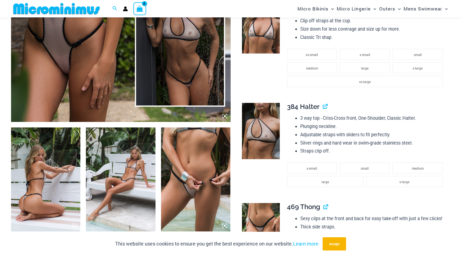
scroll to position [259, 0]
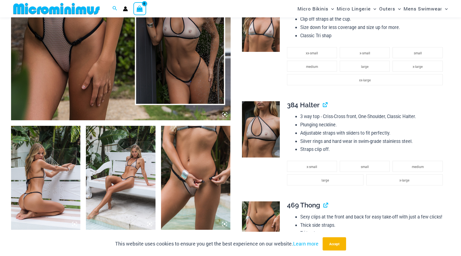
click at [56, 160] on img at bounding box center [45, 178] width 69 height 104
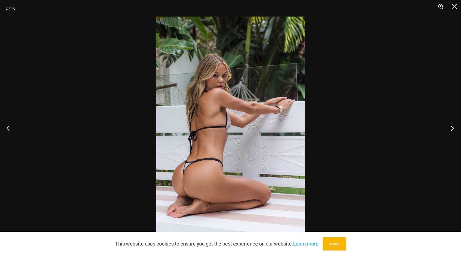
click at [452, 127] on button "Next" at bounding box center [450, 128] width 21 height 28
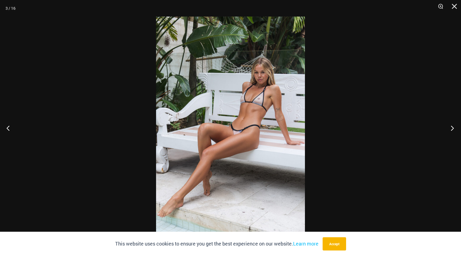
click at [452, 127] on button "Next" at bounding box center [450, 128] width 21 height 28
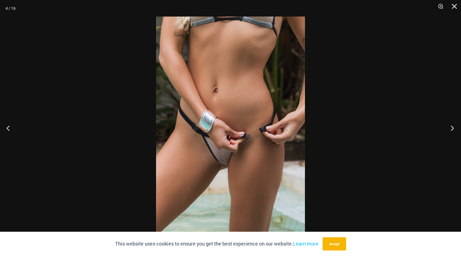
click at [452, 127] on button "Next" at bounding box center [450, 128] width 21 height 28
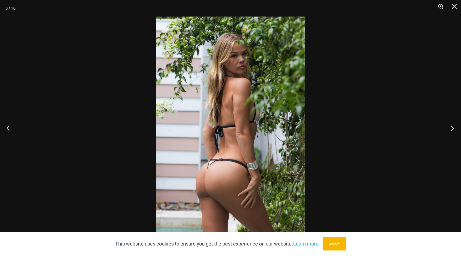
click at [452, 127] on button "Next" at bounding box center [450, 128] width 21 height 28
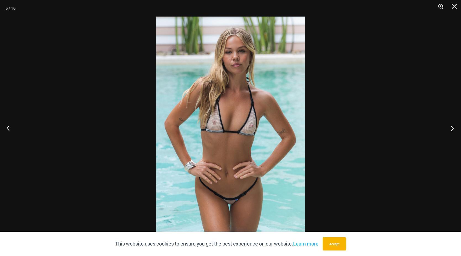
click at [452, 127] on button "Next" at bounding box center [450, 128] width 21 height 28
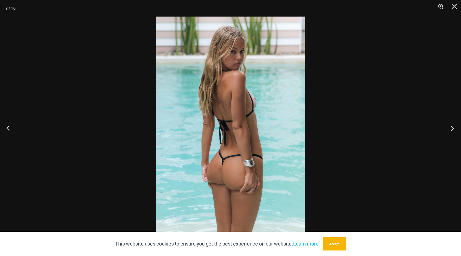
click at [452, 127] on button "Next" at bounding box center [450, 128] width 21 height 28
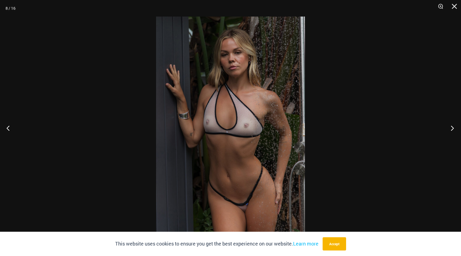
click at [452, 127] on button "Next" at bounding box center [450, 128] width 21 height 28
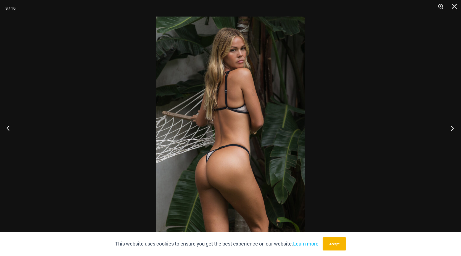
click at [452, 127] on button "Next" at bounding box center [450, 128] width 21 height 28
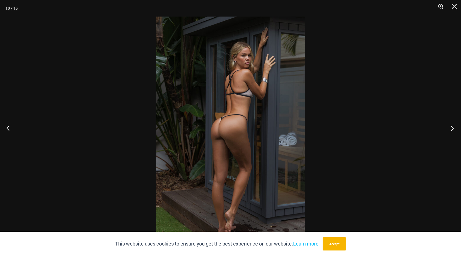
click at [452, 127] on button "Next" at bounding box center [450, 128] width 21 height 28
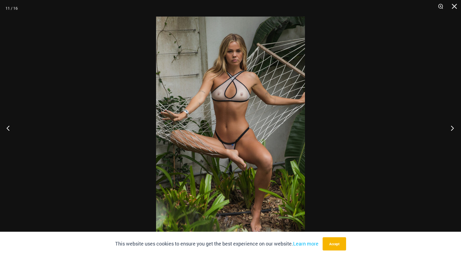
click at [452, 127] on button "Next" at bounding box center [450, 128] width 21 height 28
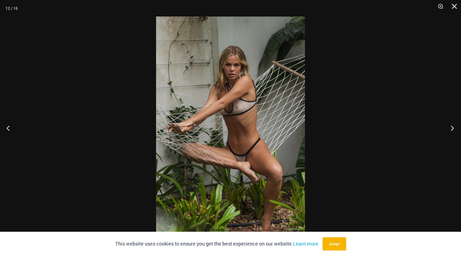
click at [452, 127] on button "Next" at bounding box center [450, 128] width 21 height 28
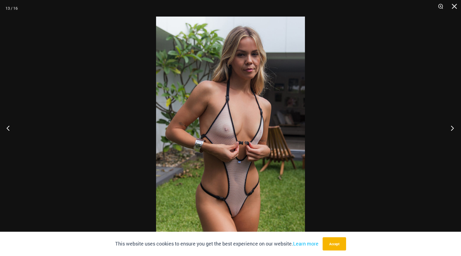
click at [452, 127] on button "Next" at bounding box center [450, 128] width 21 height 28
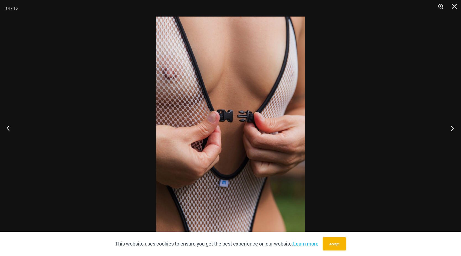
click at [452, 127] on button "Next" at bounding box center [450, 128] width 21 height 28
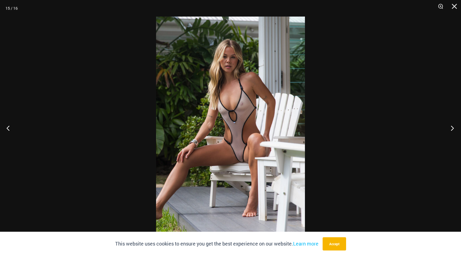
click at [452, 127] on button "Next" at bounding box center [450, 128] width 21 height 28
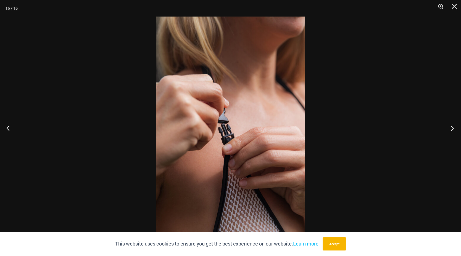
click at [452, 127] on button "Next" at bounding box center [450, 128] width 21 height 28
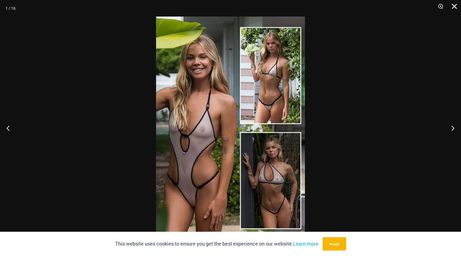
click at [452, 9] on button "Close" at bounding box center [453, 8] width 14 height 17
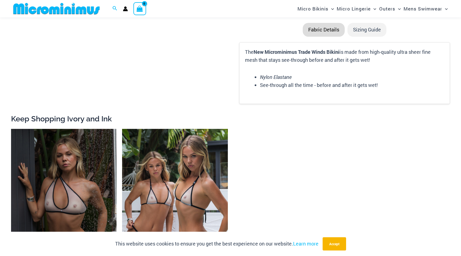
scroll to position [950, 0]
